Goal: Register for event/course

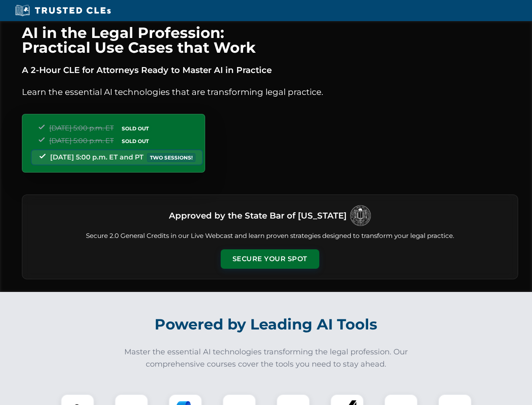
click at [270, 259] on button "Secure Your Spot" at bounding box center [270, 258] width 99 height 19
click at [78, 399] on img at bounding box center [77, 410] width 24 height 24
click at [131, 399] on div at bounding box center [132, 411] width 34 height 34
click at [185, 399] on div at bounding box center [186, 411] width 34 height 34
